Goal: Task Accomplishment & Management: Complete application form

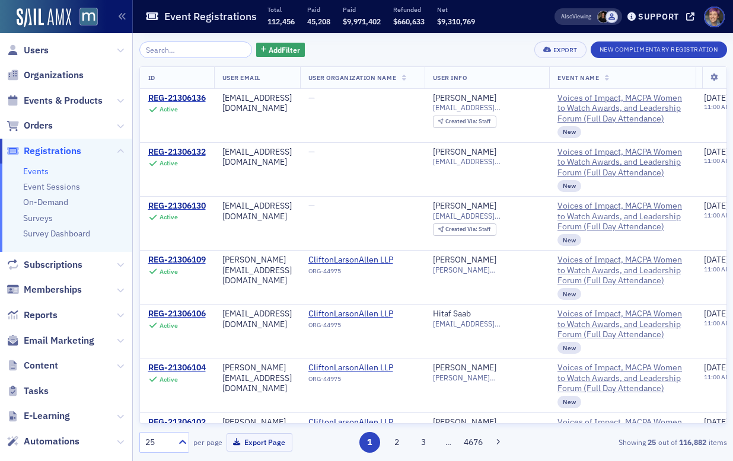
click at [662, 54] on button "New Complimentary Registration" at bounding box center [659, 50] width 136 height 17
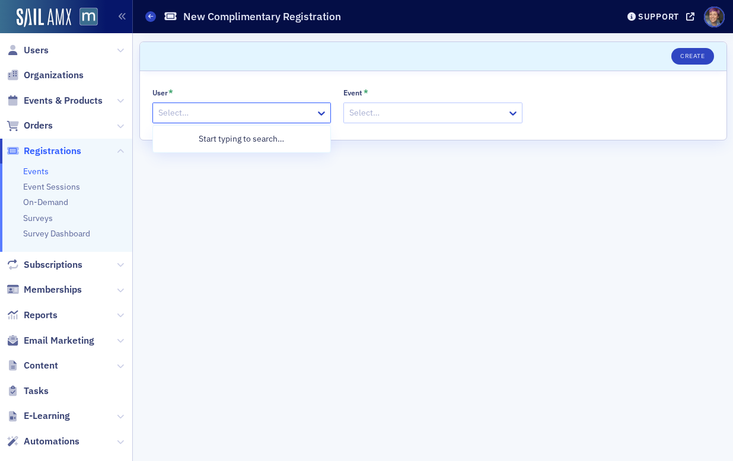
click at [260, 114] on div at bounding box center [236, 113] width 158 height 15
paste input "LWong@katzabosch.com"
type input "LWong@katzabosch.com"
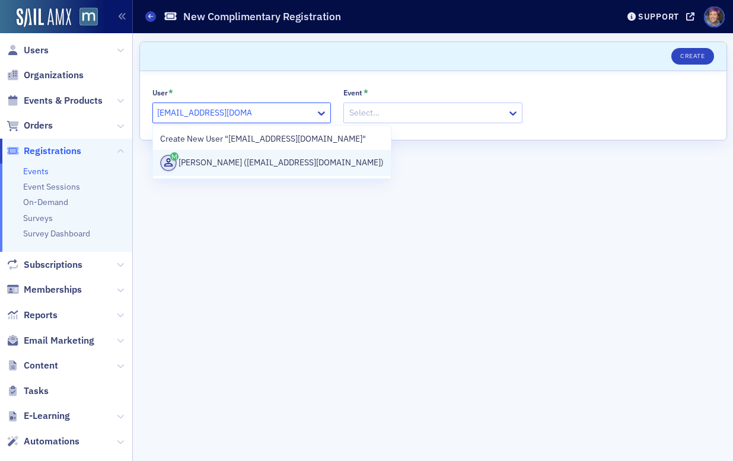
click at [251, 161] on div "LeeAnn Wong (lwong@katzabosch.com)" at bounding box center [272, 163] width 224 height 17
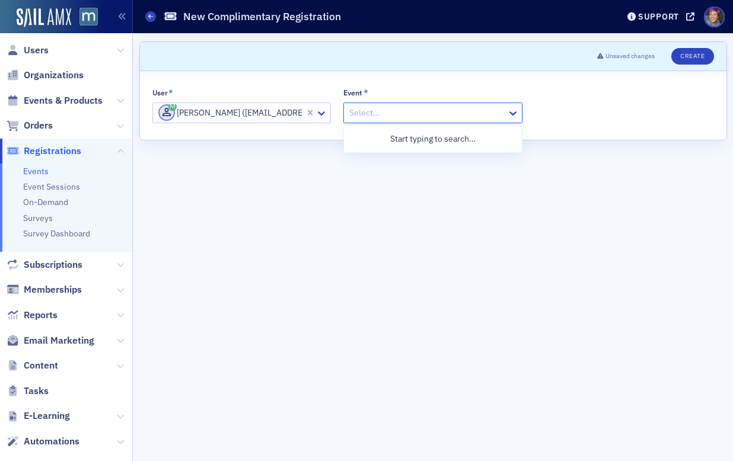
click at [388, 117] on div at bounding box center [427, 113] width 158 height 15
type input "voices"
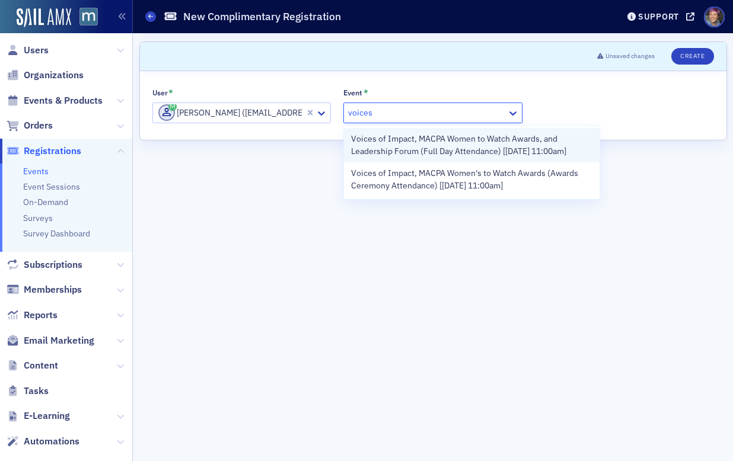
click at [409, 142] on span "Voices of Impact, MACPA Women to Watch Awards, and Leadership Forum (Full Day A…" at bounding box center [471, 145] width 241 height 25
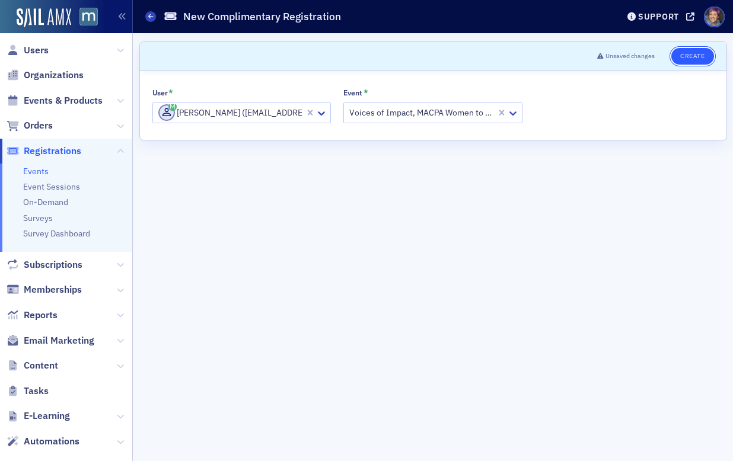
click at [693, 55] on button "Create" at bounding box center [692, 56] width 42 height 17
